Goal: Information Seeking & Learning: Learn about a topic

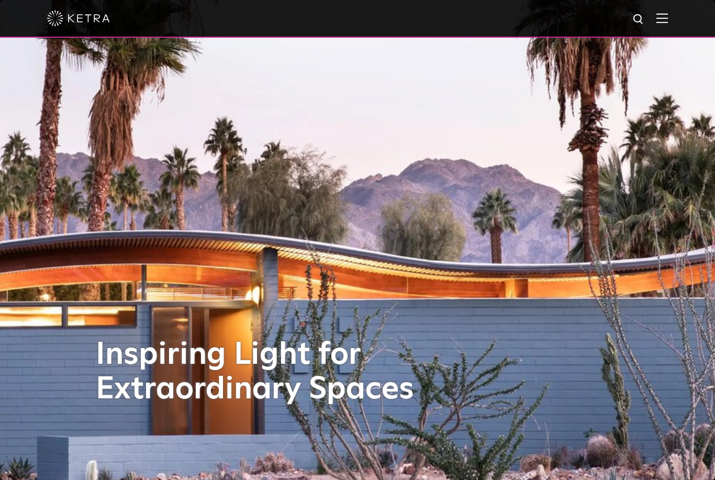
click at [663, 9] on div at bounding box center [357, 18] width 621 height 37
click at [666, 19] on img at bounding box center [662, 18] width 12 height 10
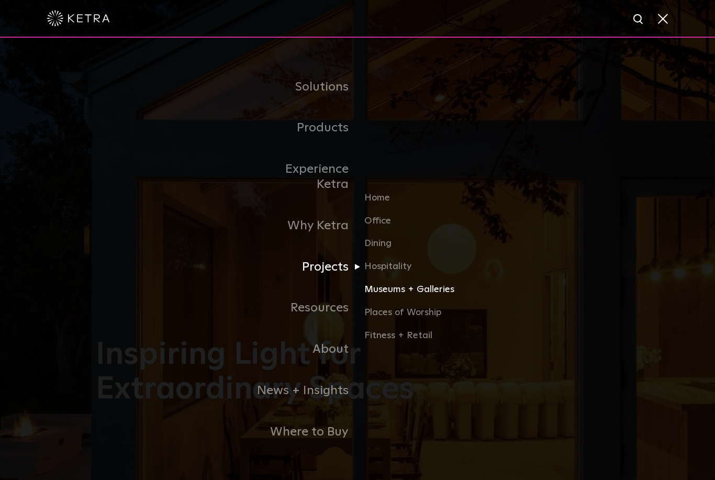
click at [386, 302] on link "Museums + Galleries" at bounding box center [414, 293] width 100 height 23
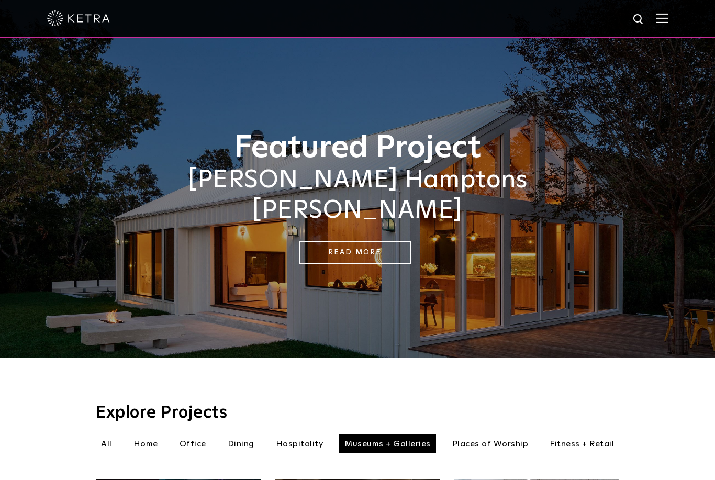
click at [658, 17] on img at bounding box center [662, 18] width 12 height 10
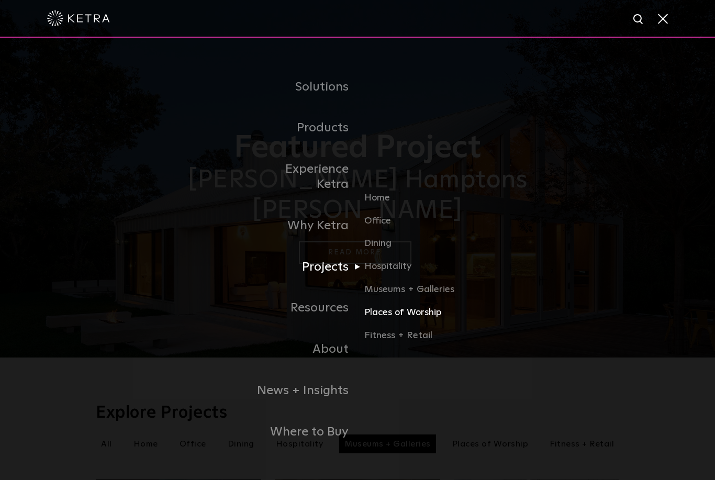
click at [410, 321] on link "Places of Worship" at bounding box center [414, 316] width 100 height 23
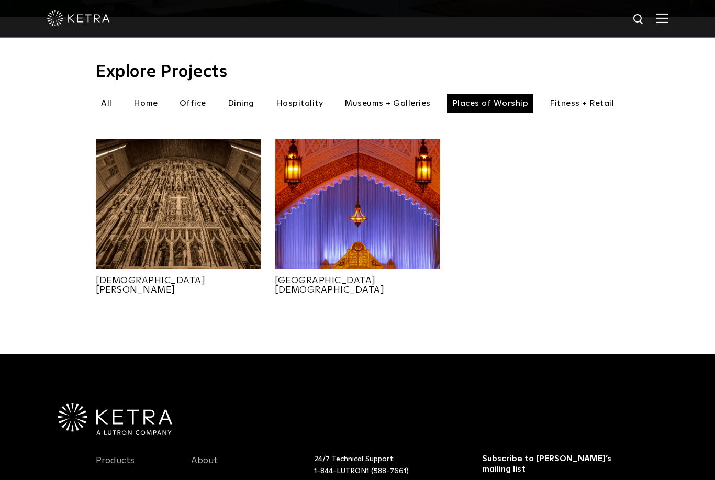
scroll to position [343, 0]
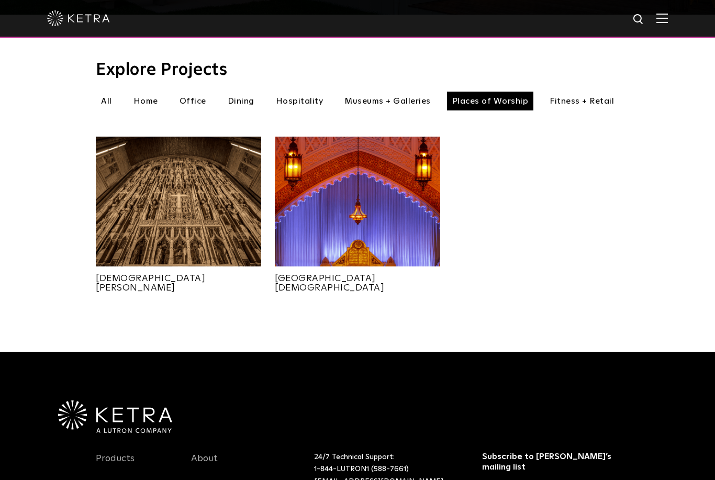
click at [189, 211] on img at bounding box center [178, 202] width 165 height 130
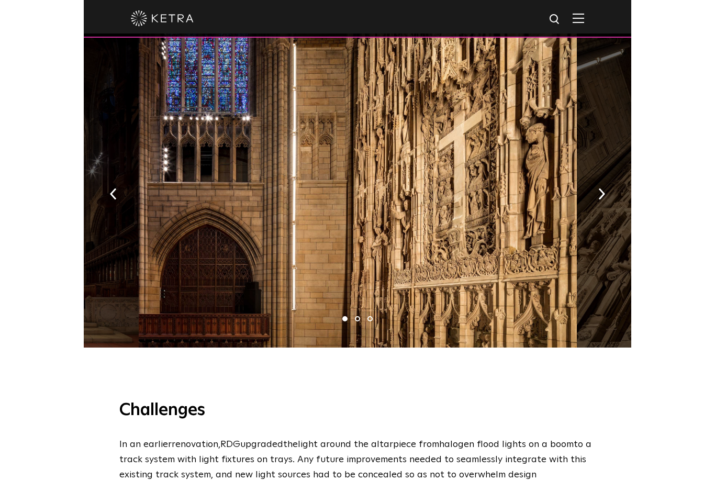
scroll to position [805, 0]
